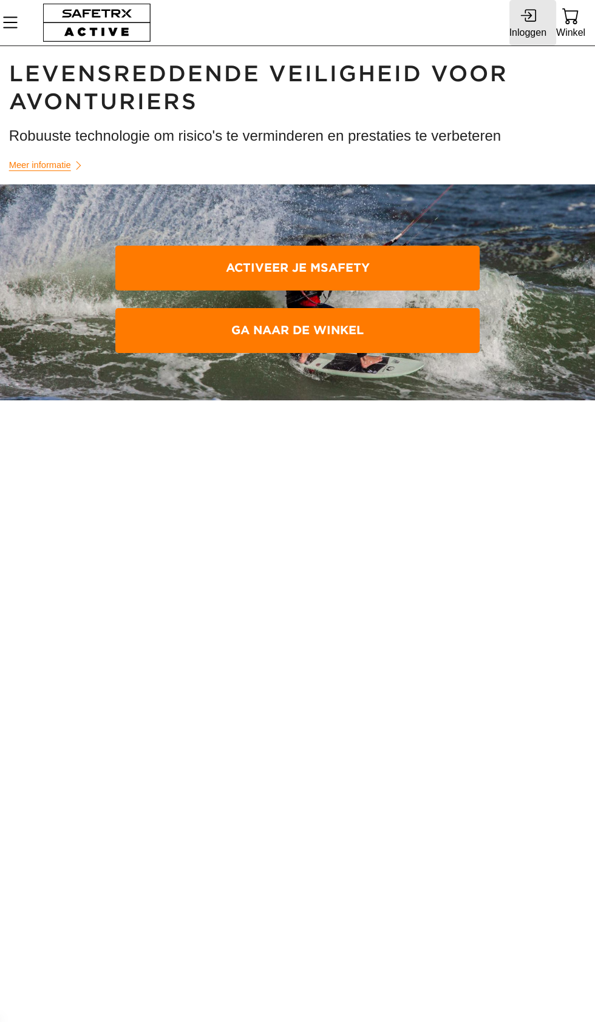
click at [520, 24] on div "Inloggen" at bounding box center [527, 32] width 37 height 16
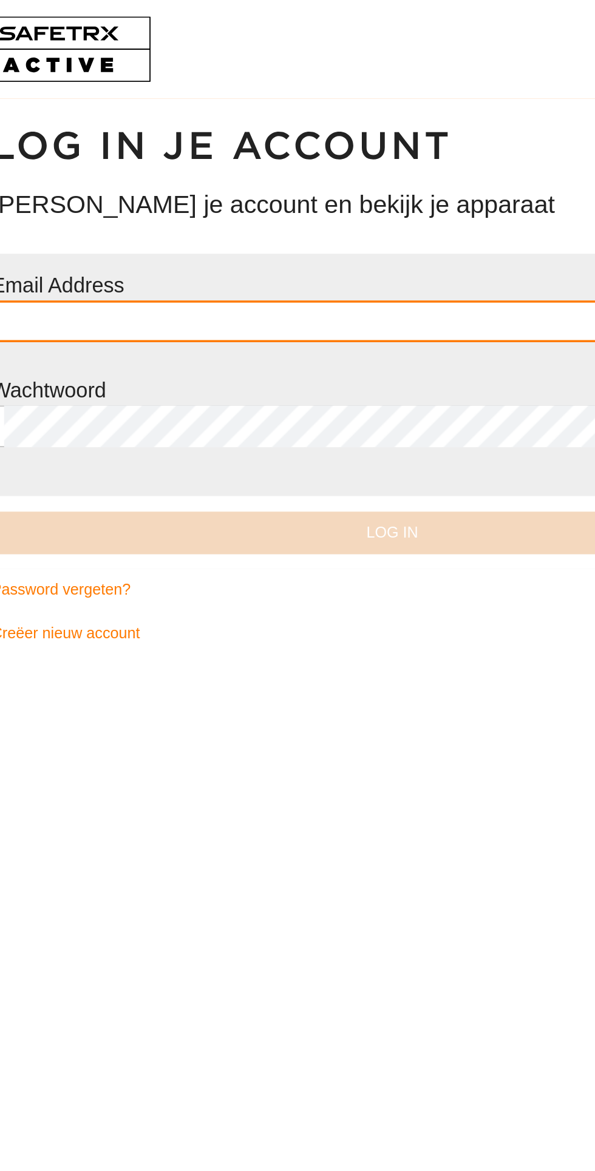
click at [243, 186] on input "text" at bounding box center [297, 187] width 453 height 24
type input "**********"
click at [64, 299] on button "Log in" at bounding box center [298, 311] width 468 height 25
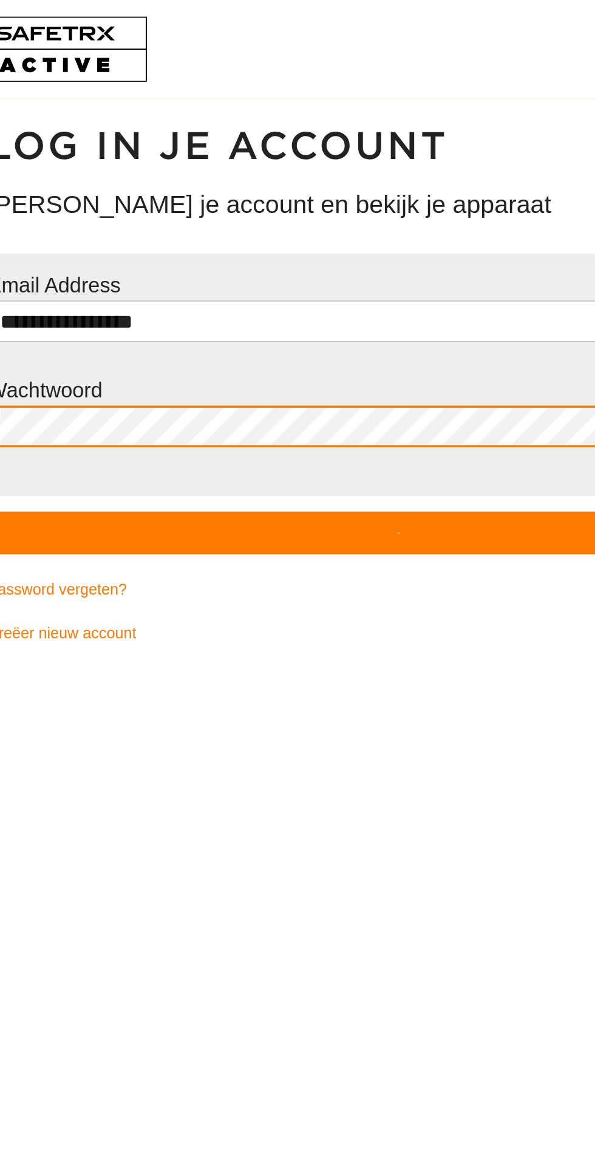
click at [284, 391] on div at bounding box center [297, 391] width 595 height 1
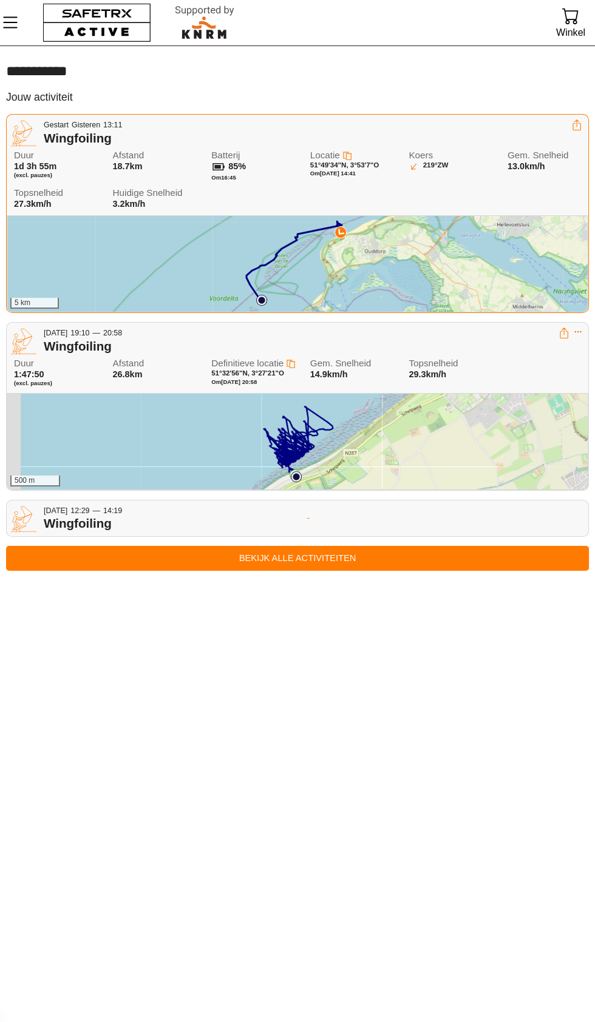
click at [339, 257] on div "5 km" at bounding box center [297, 264] width 580 height 96
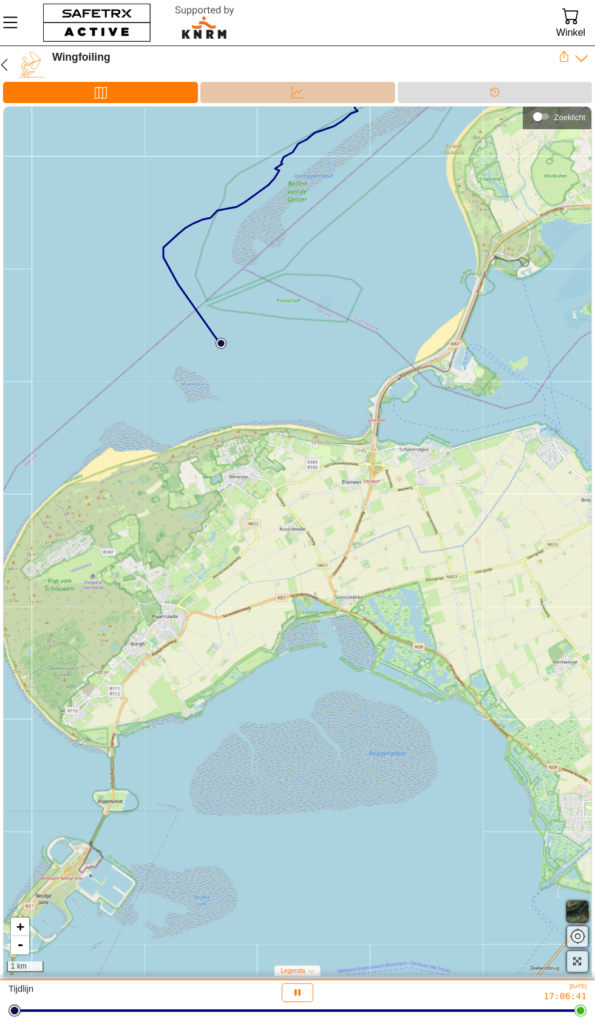
click at [309, 87] on div "Data" at bounding box center [297, 92] width 24 height 18
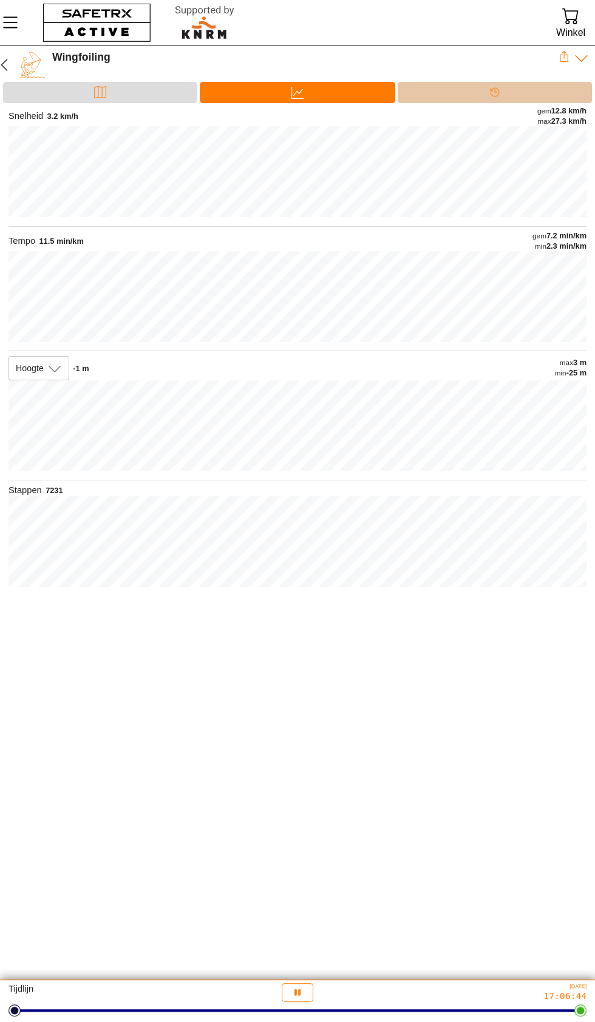
click at [495, 100] on div at bounding box center [494, 100] width 24 height 1
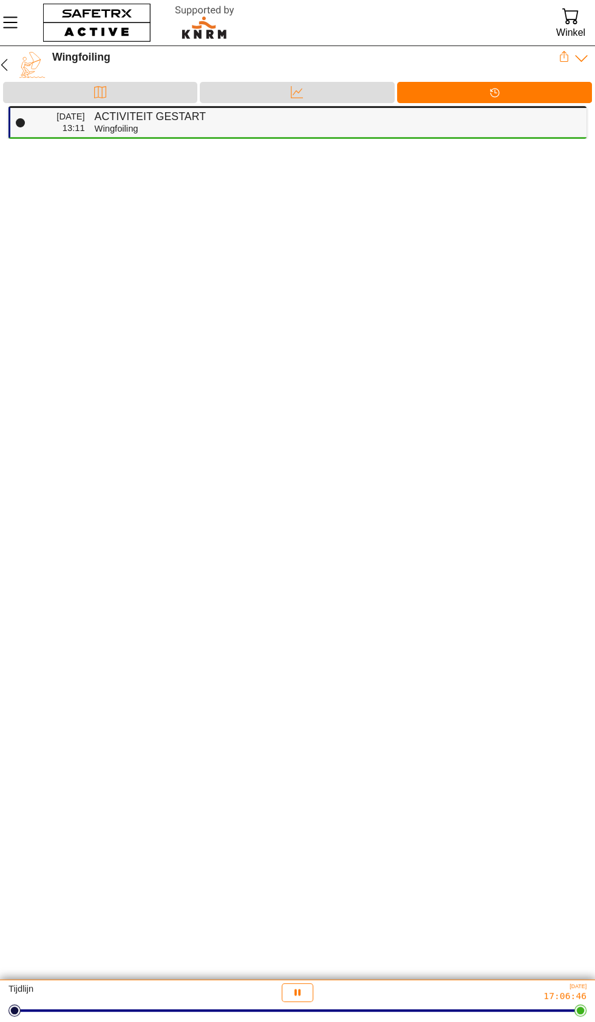
click at [333, 117] on h4 "Activiteit gestart" at bounding box center [336, 116] width 482 height 13
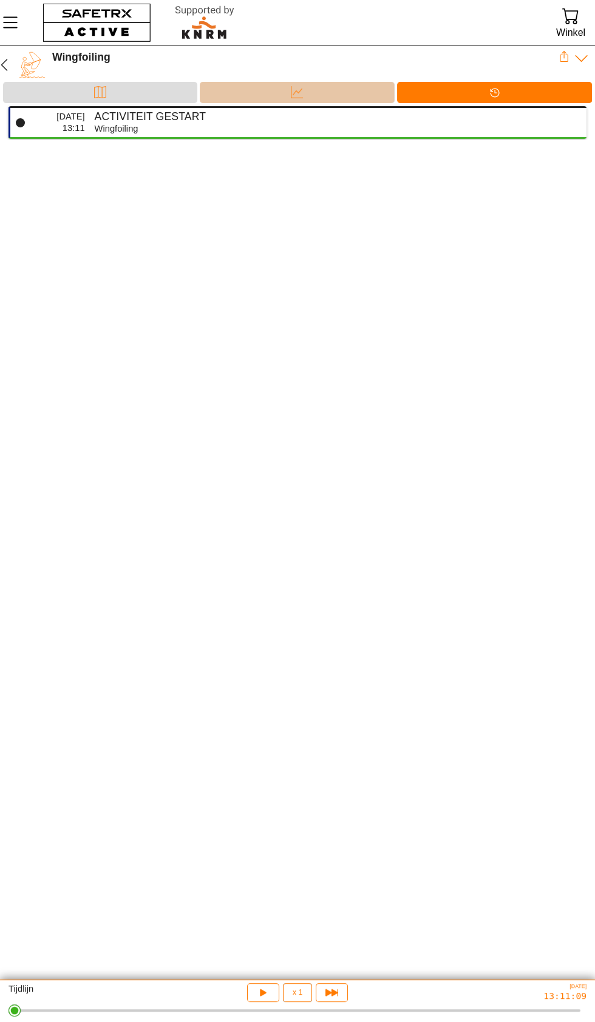
click at [334, 87] on div "Data" at bounding box center [297, 92] width 194 height 21
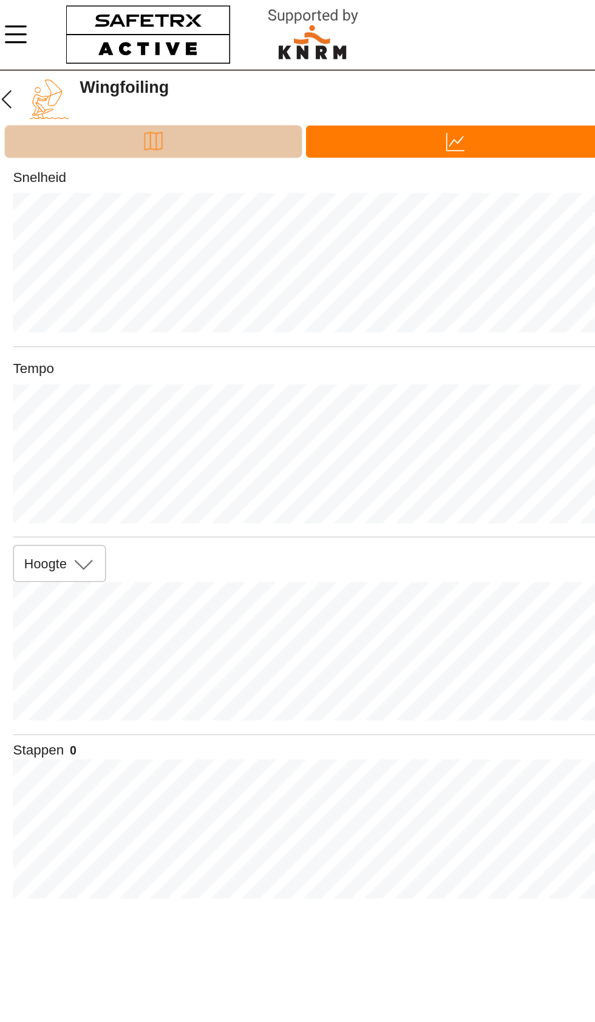
click at [143, 94] on div "Kaart" at bounding box center [100, 92] width 194 height 21
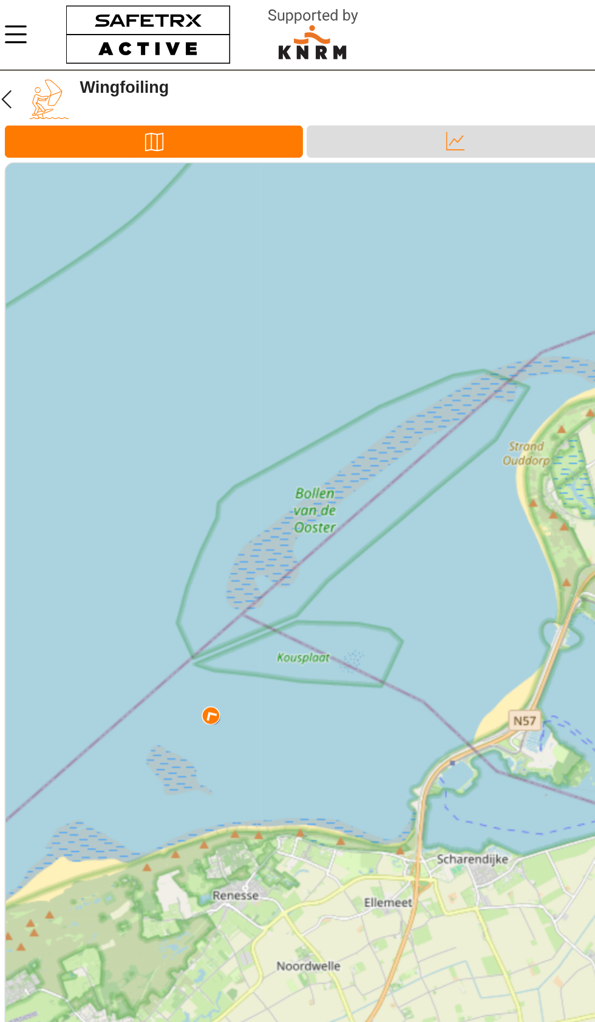
click at [133, 494] on div "+ - 1 km" at bounding box center [297, 541] width 587 height 869
